Goal: Task Accomplishment & Management: Manage account settings

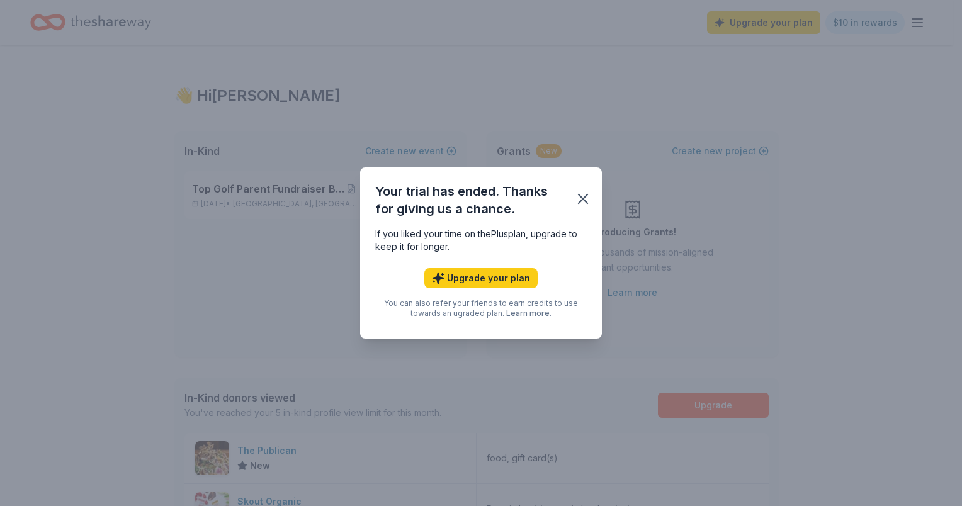
drag, startPoint x: 584, startPoint y: 193, endPoint x: 641, endPoint y: 181, distance: 57.8
click at [584, 193] on icon "button" at bounding box center [583, 199] width 18 height 18
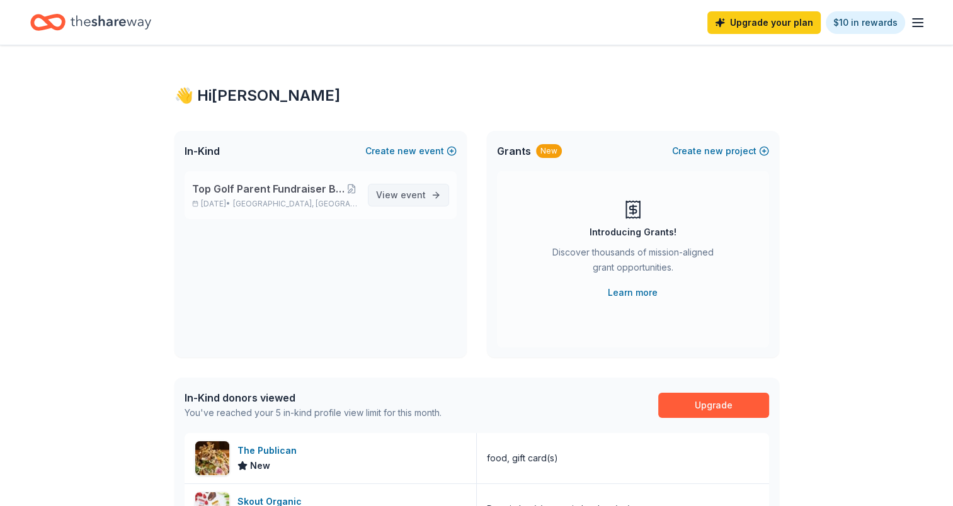
click at [418, 188] on span "View event" at bounding box center [401, 195] width 50 height 15
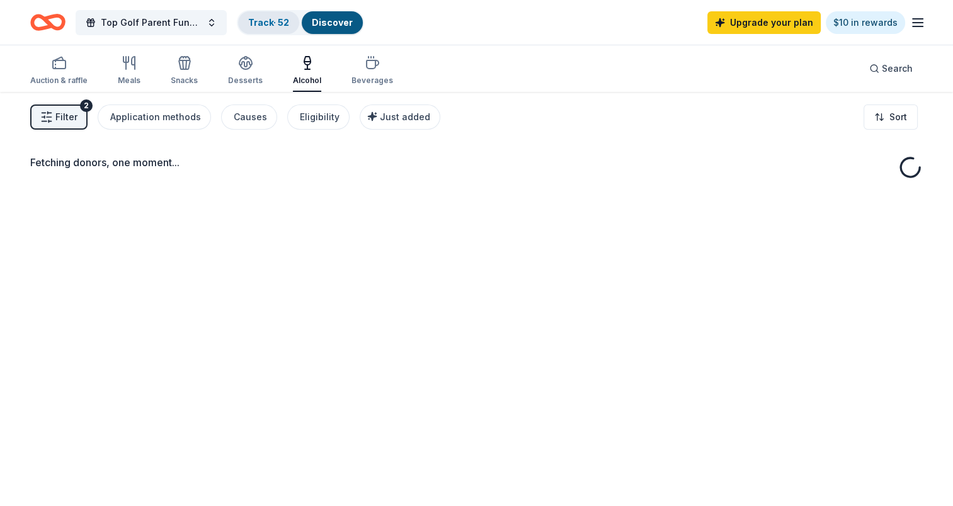
click at [274, 18] on link "Track · 52" at bounding box center [268, 22] width 41 height 11
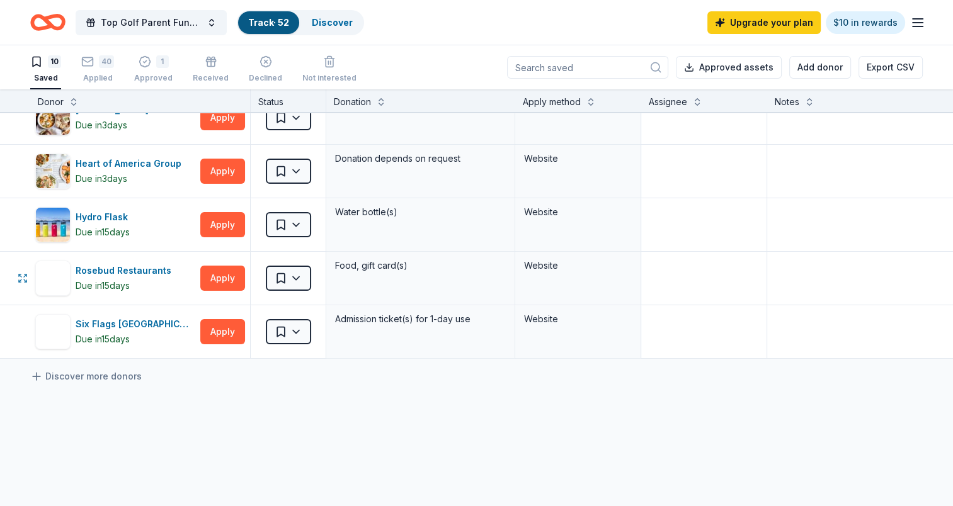
scroll to position [252, 0]
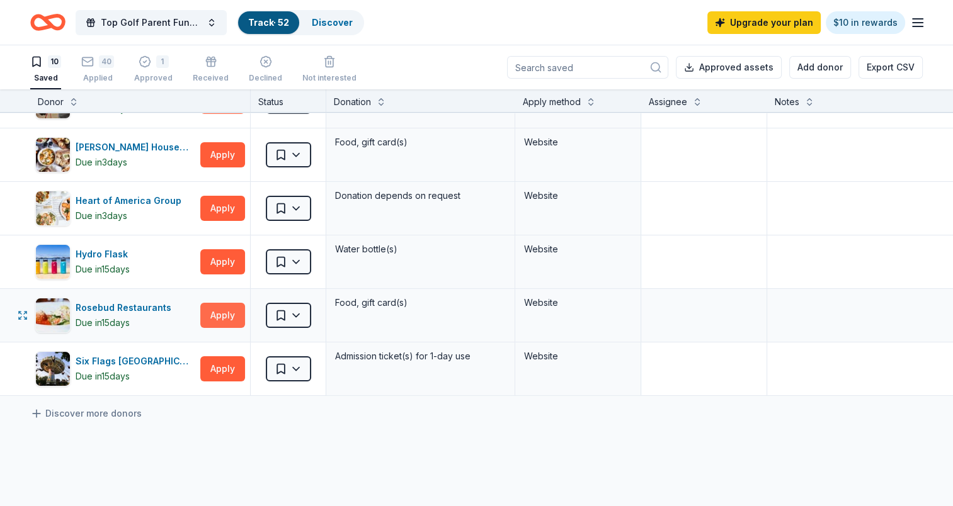
click at [207, 315] on button "Apply" at bounding box center [222, 315] width 45 height 25
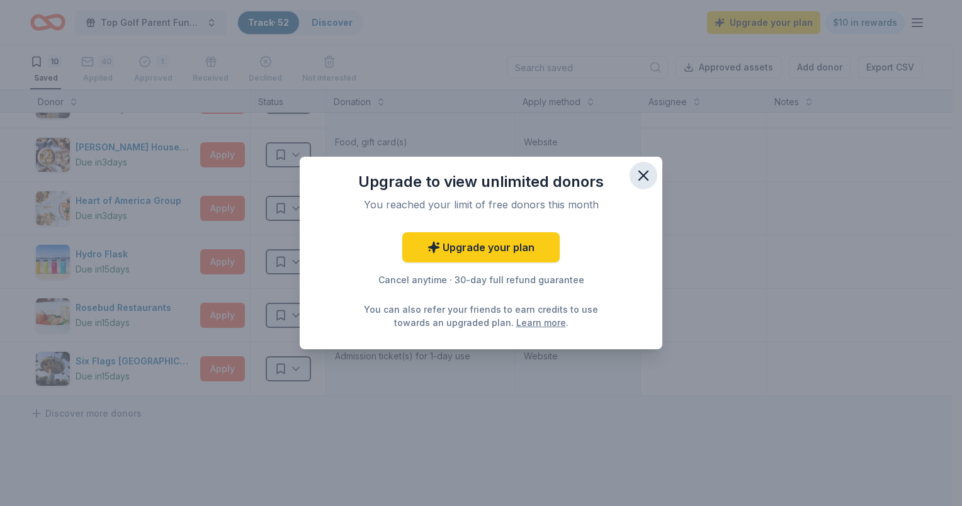
click at [647, 176] on icon "button" at bounding box center [644, 176] width 18 height 18
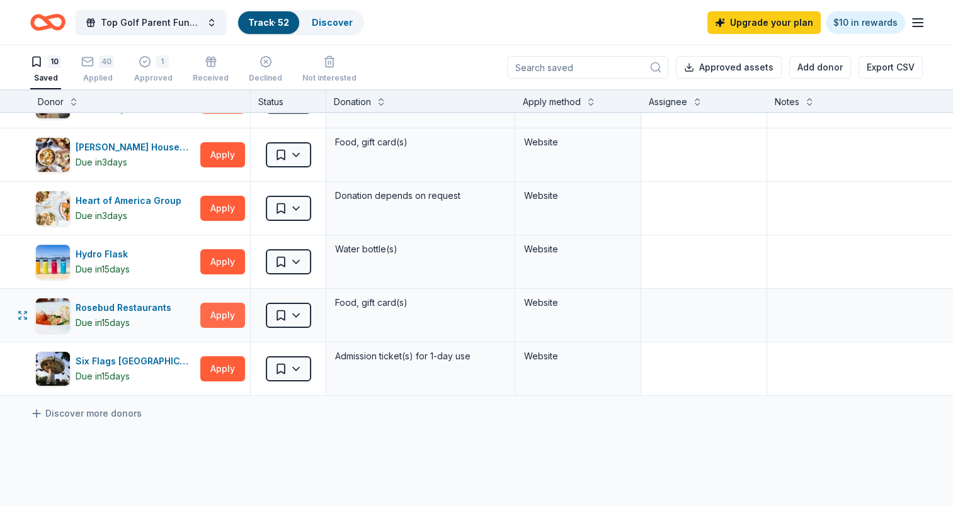
click at [209, 309] on button "Apply" at bounding box center [222, 315] width 45 height 25
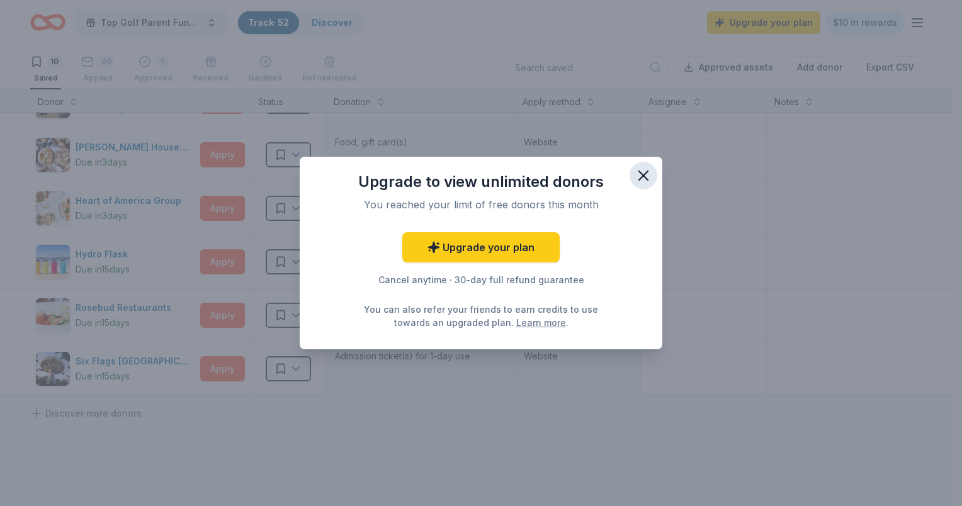
click at [639, 173] on icon "button" at bounding box center [644, 176] width 18 height 18
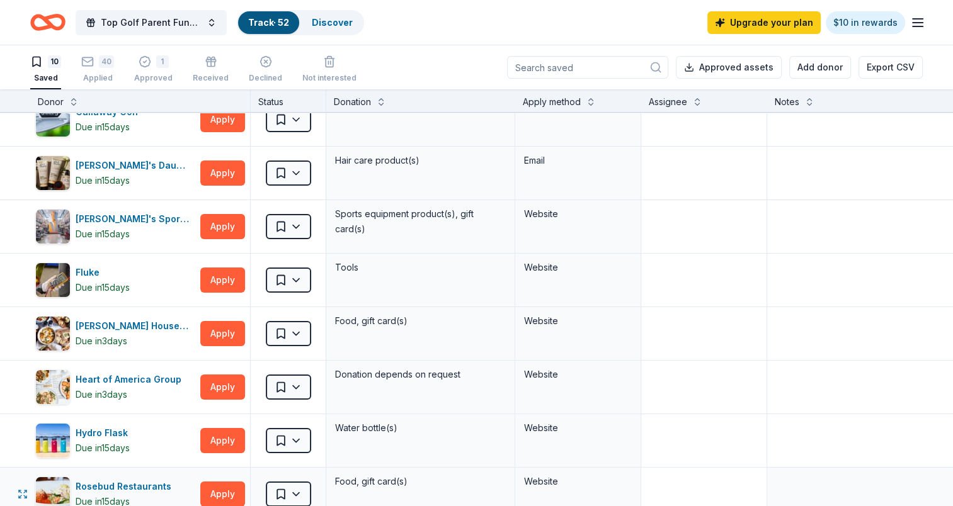
scroll to position [0, 0]
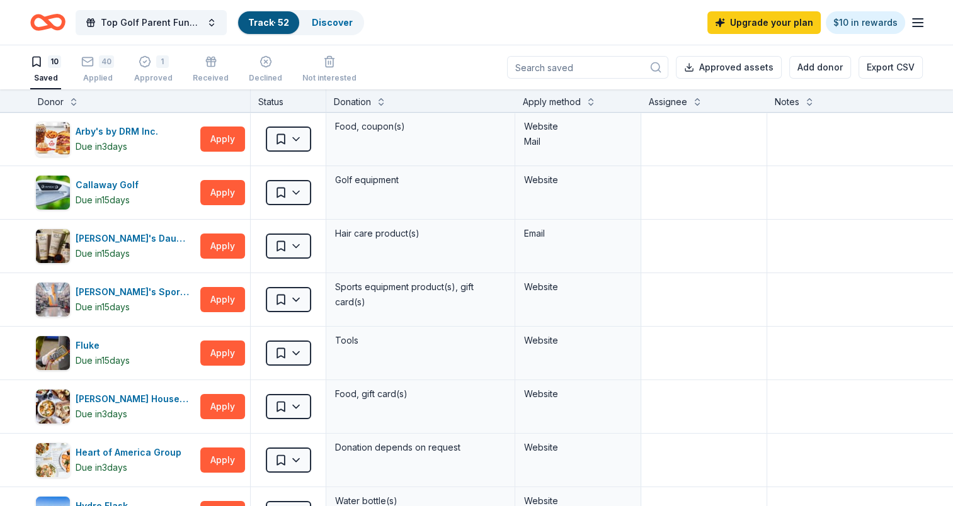
click at [910, 28] on icon "button" at bounding box center [917, 22] width 15 height 15
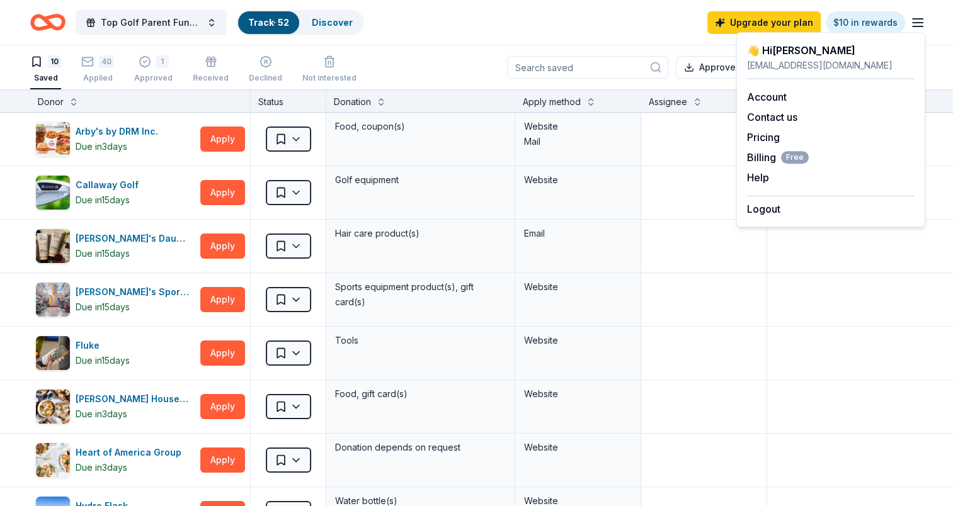
click at [790, 215] on div "Logout" at bounding box center [830, 205] width 167 height 21
click at [752, 209] on button "Logout" at bounding box center [763, 209] width 33 height 15
